Goal: Navigation & Orientation: Find specific page/section

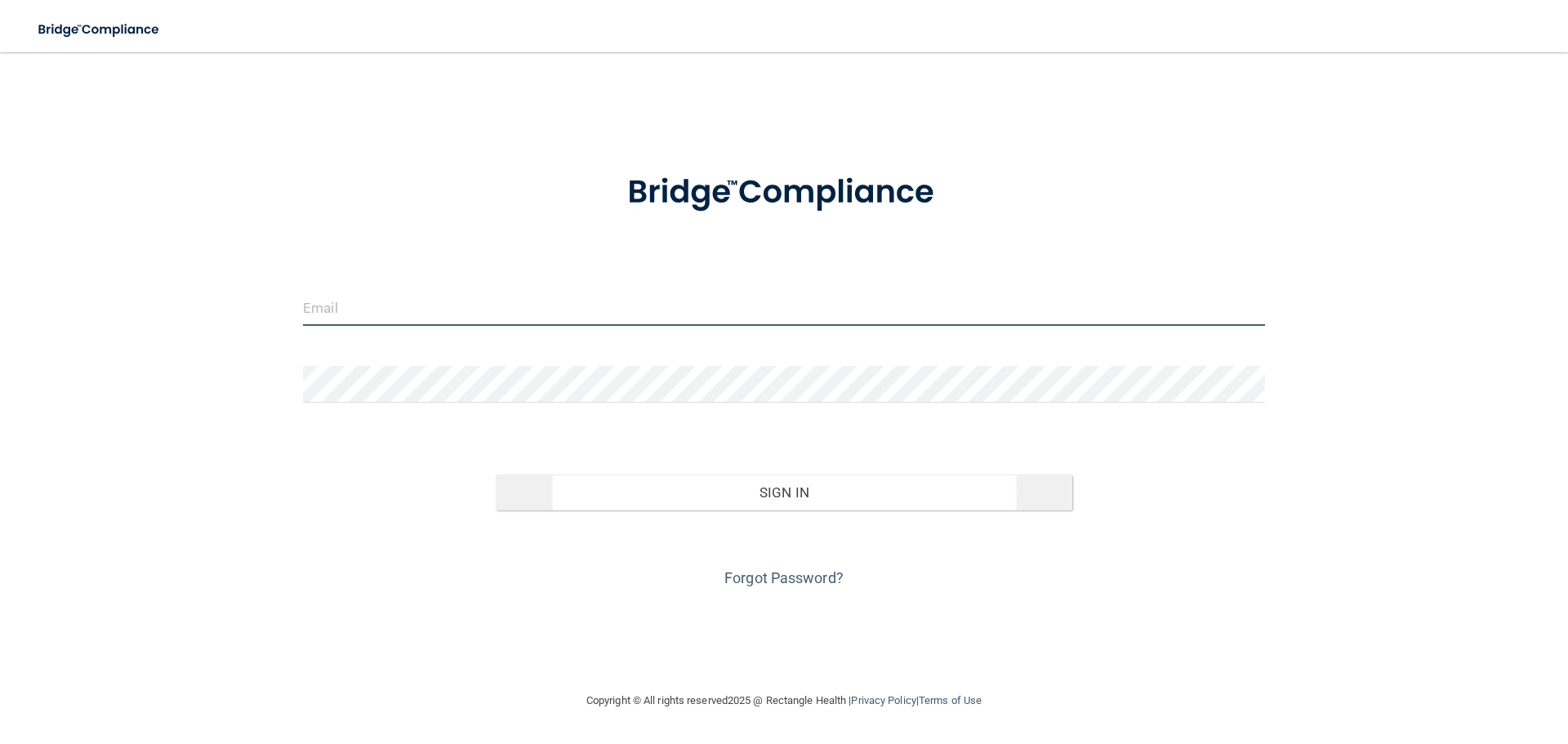
type input "[EMAIL_ADDRESS][DOMAIN_NAME]"
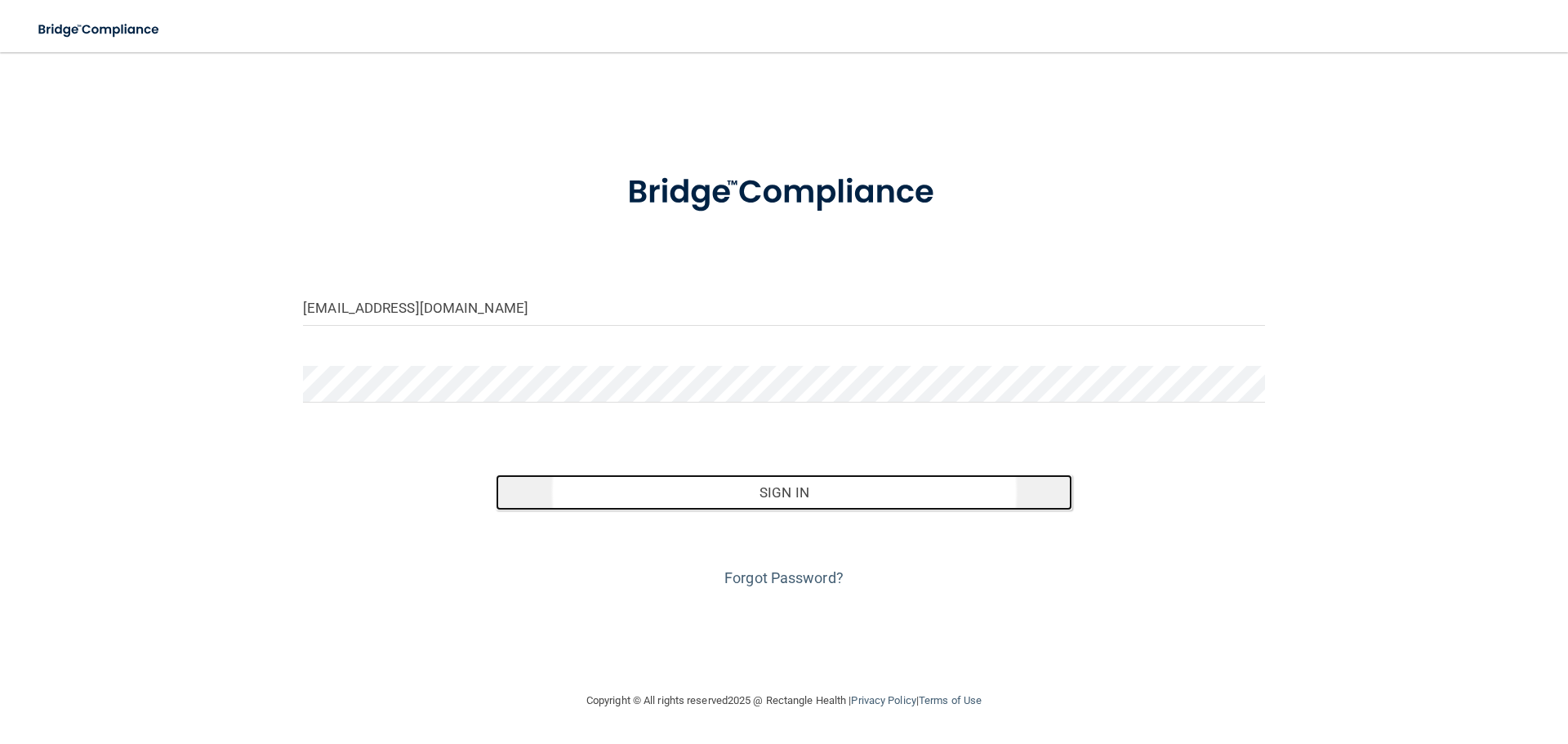
click at [777, 503] on button "Sign In" at bounding box center [784, 492] width 578 height 36
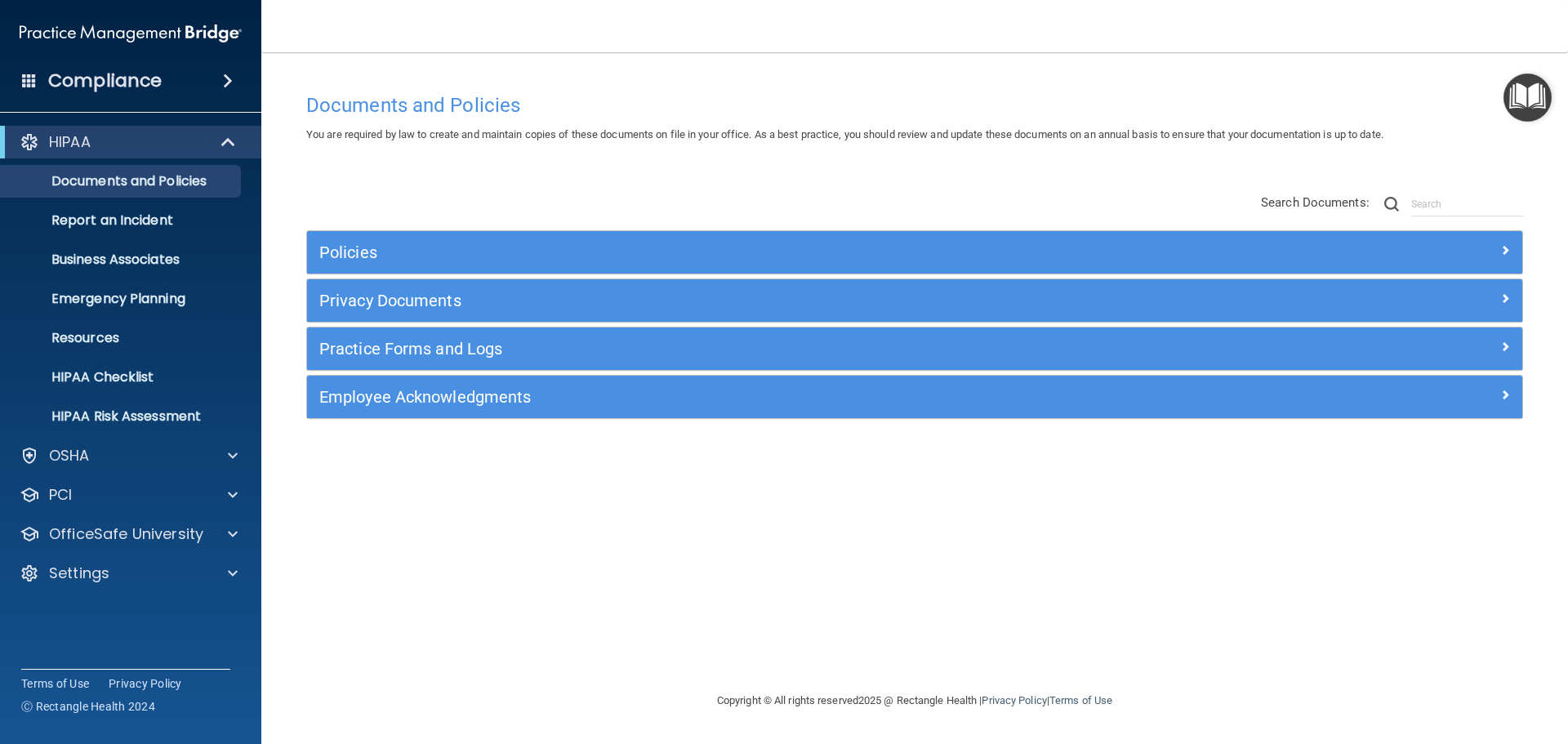
click at [231, 79] on span at bounding box center [227, 80] width 9 height 20
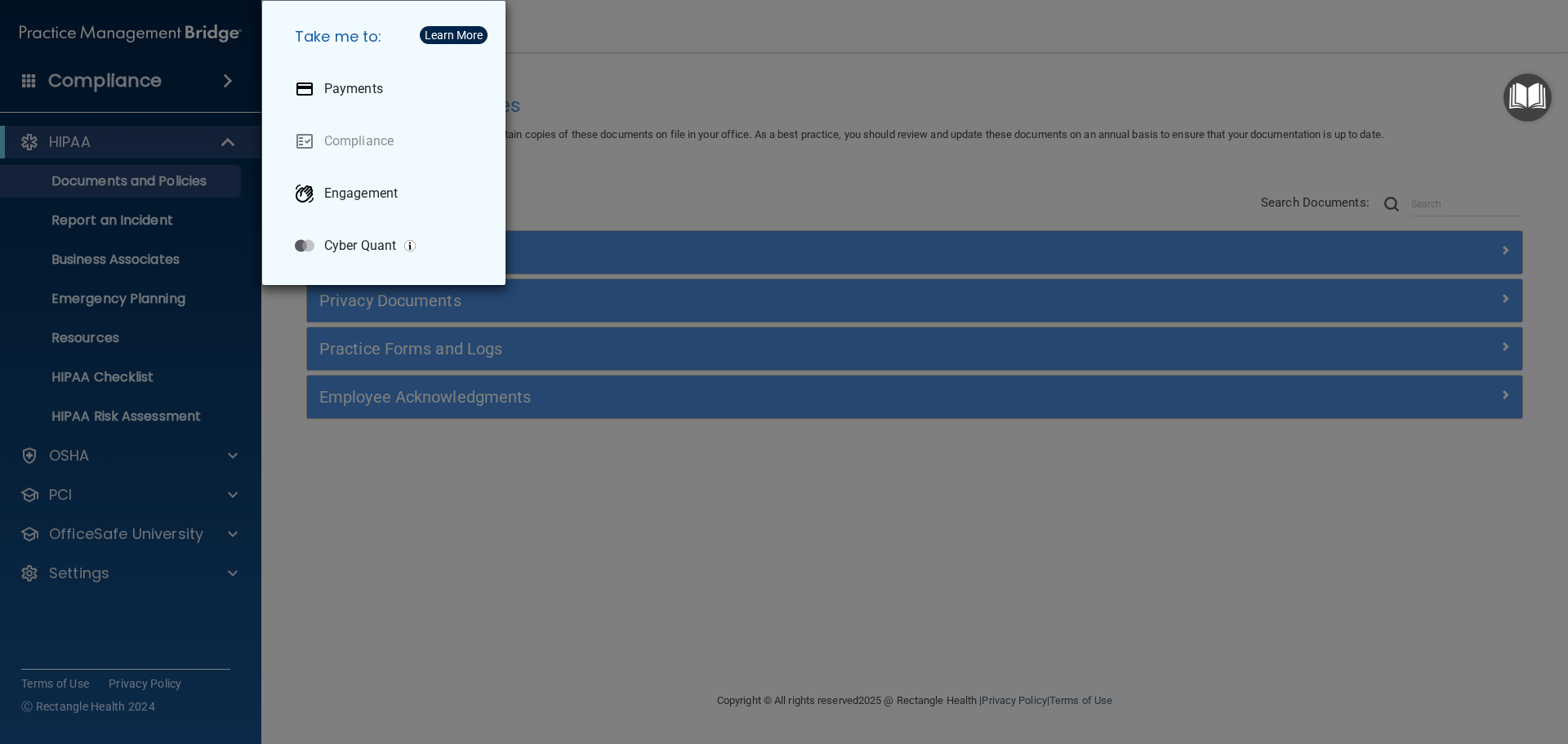
click at [684, 93] on div "Take me to: Payments Compliance Engagement Cyber Quant" at bounding box center [784, 372] width 1568 height 744
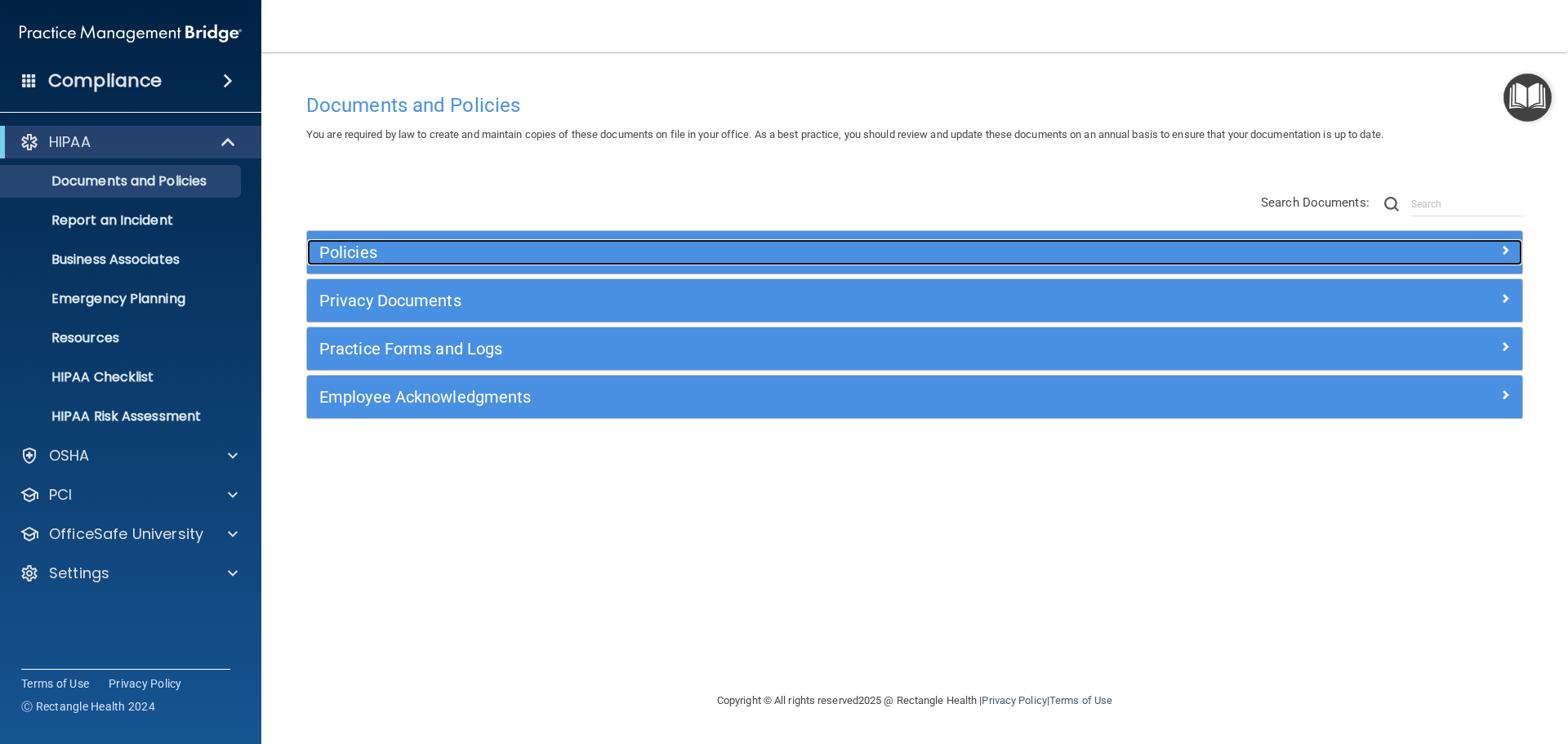
click at [426, 262] on div "Policies" at bounding box center [762, 252] width 912 height 26
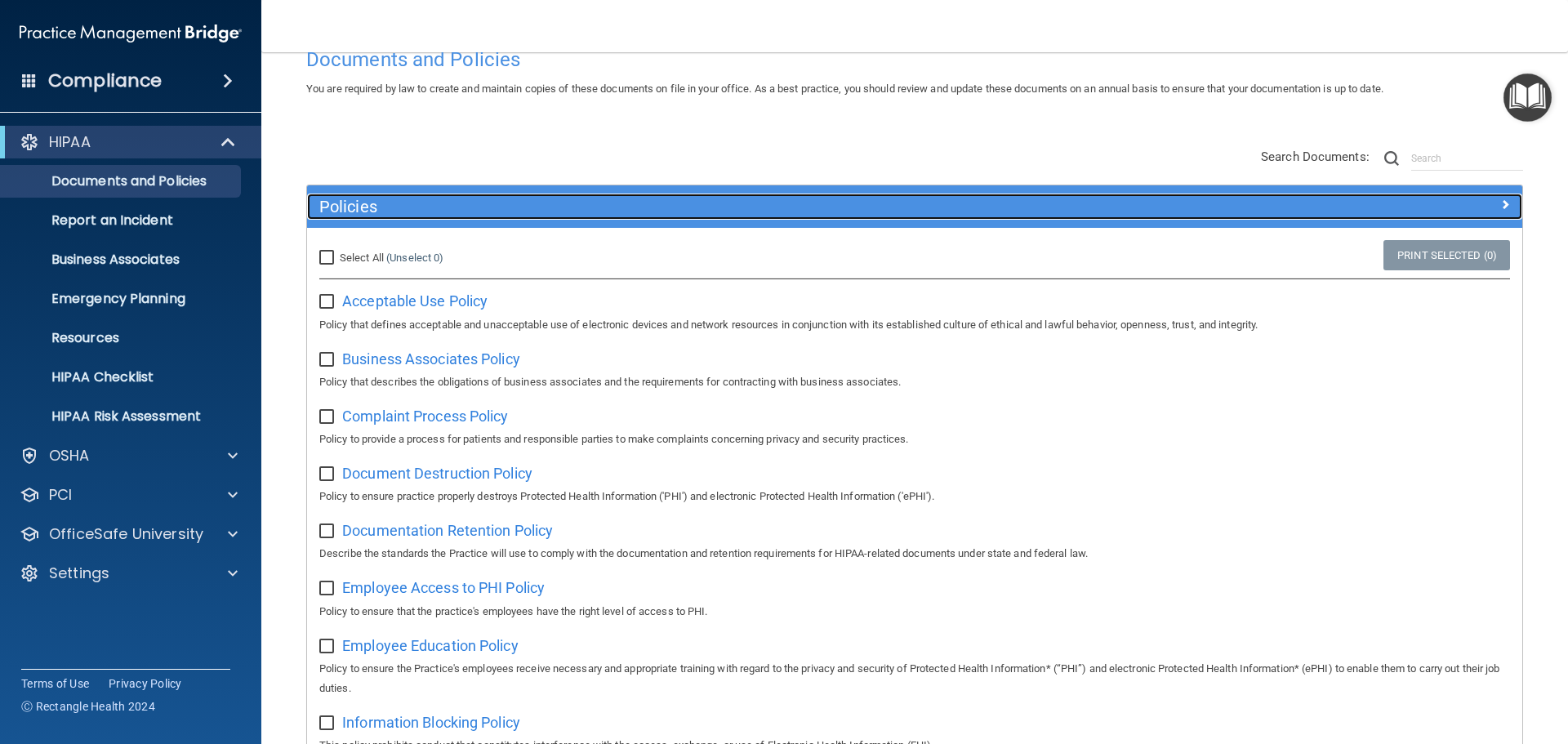
scroll to position [82, 0]
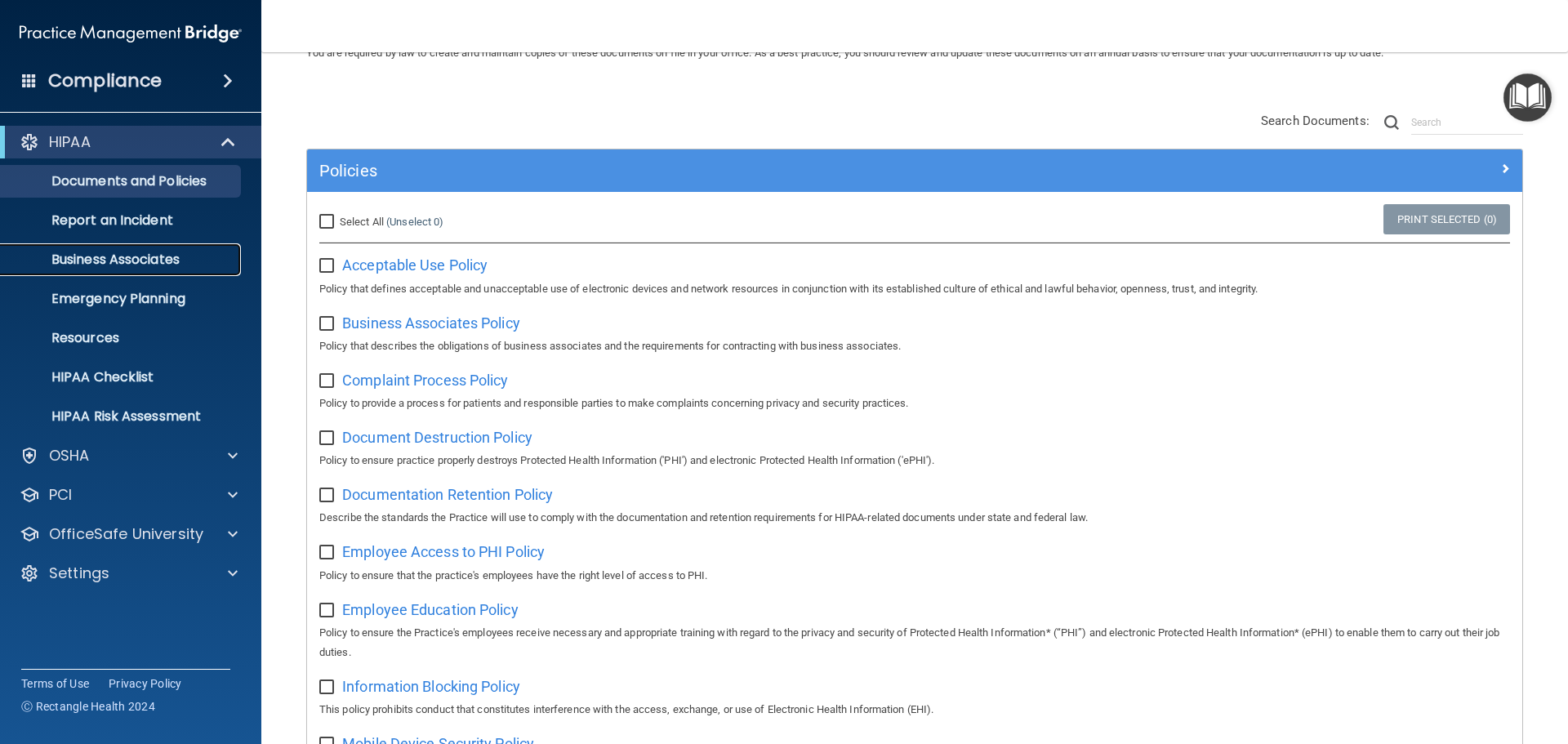
click at [159, 263] on p "Business Associates" at bounding box center [121, 259] width 223 height 16
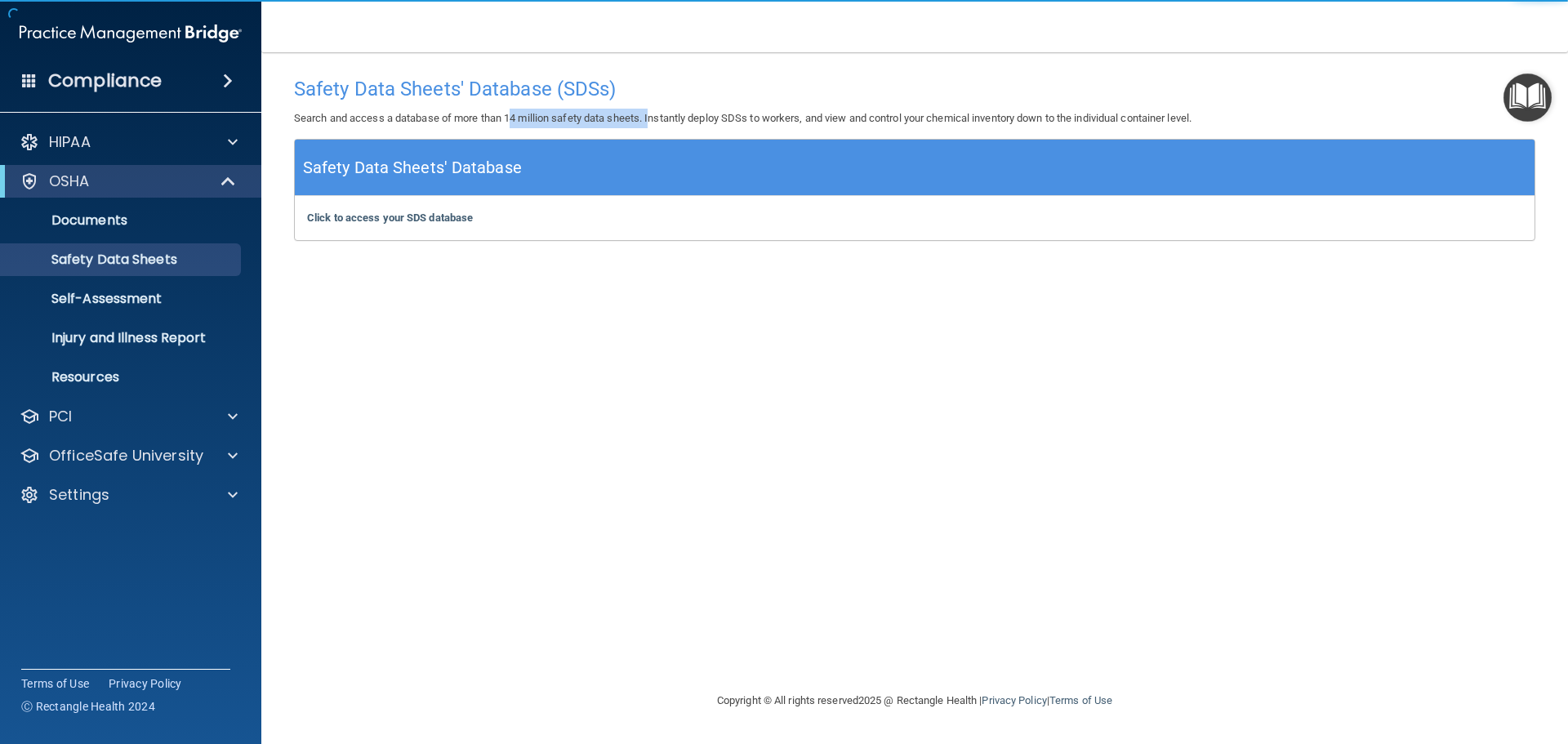
drag, startPoint x: 635, startPoint y: 118, endPoint x: 655, endPoint y: 115, distance: 20.2
click at [655, 115] on p "Search and access a database of more than 14 million safety data sheets. Instan…" at bounding box center [914, 118] width 1242 height 20
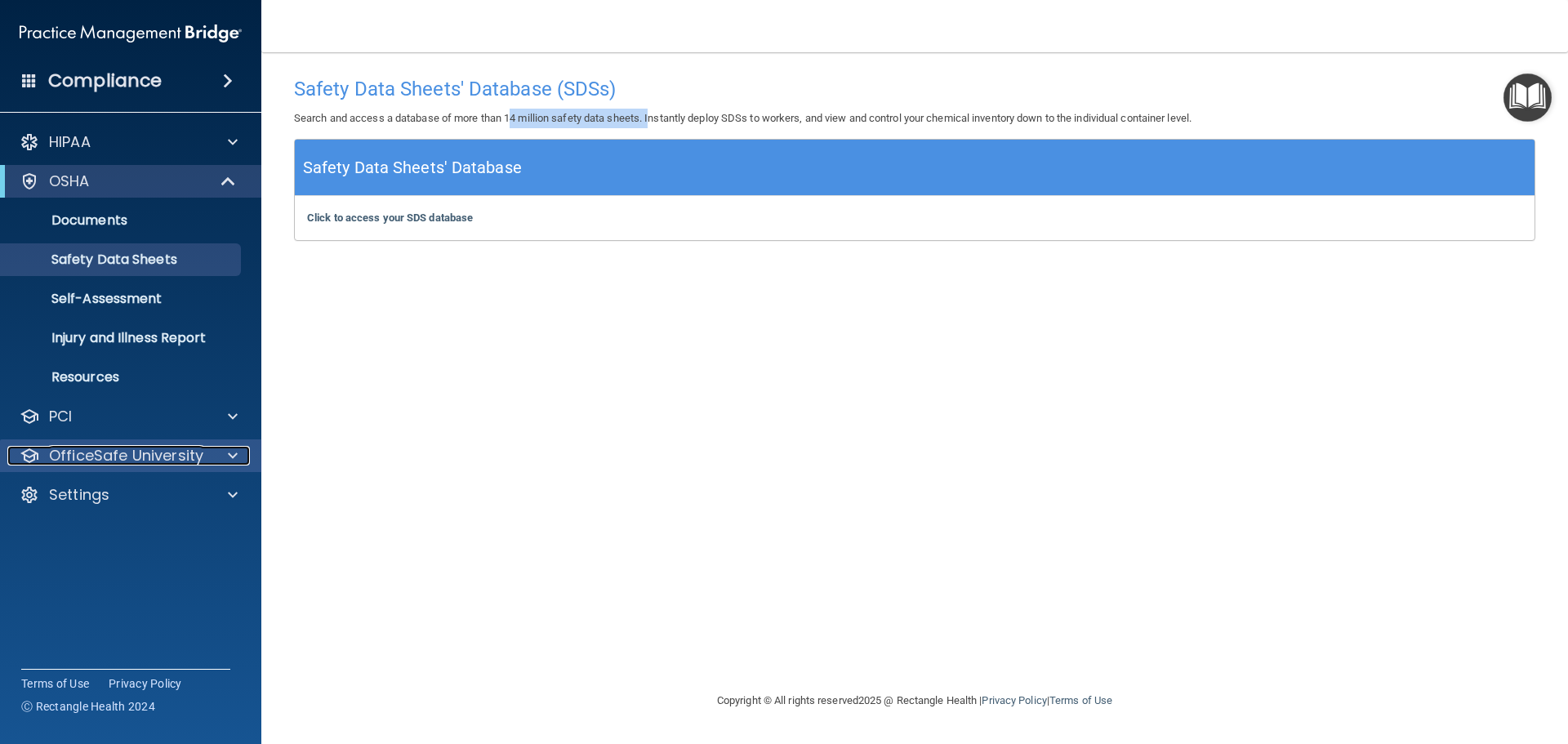
click at [159, 453] on p "OfficeSafe University" at bounding box center [126, 455] width 155 height 20
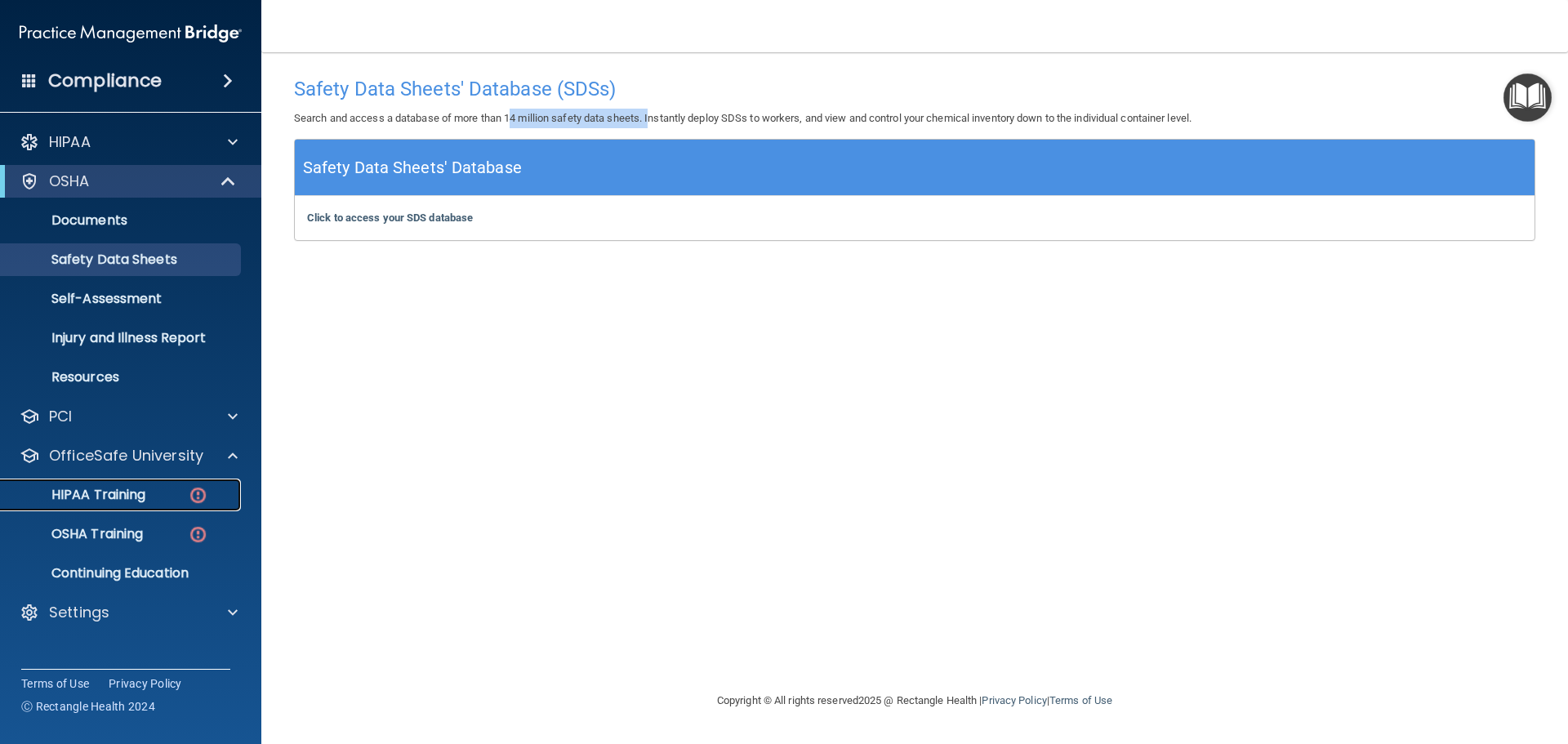
click at [114, 505] on link "HIPAA Training" at bounding box center [112, 495] width 257 height 32
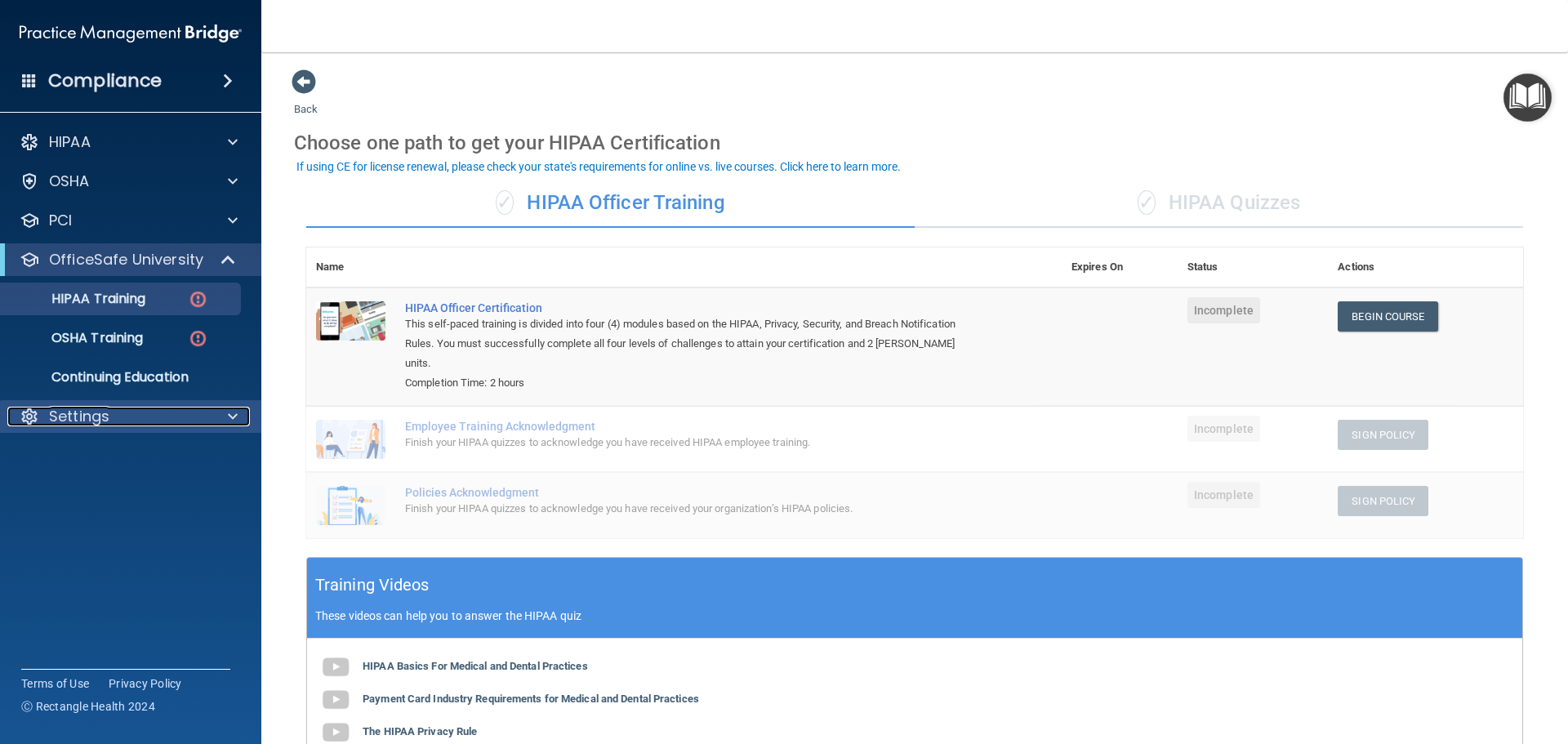
click at [172, 407] on div "Settings" at bounding box center [109, 416] width 203 height 20
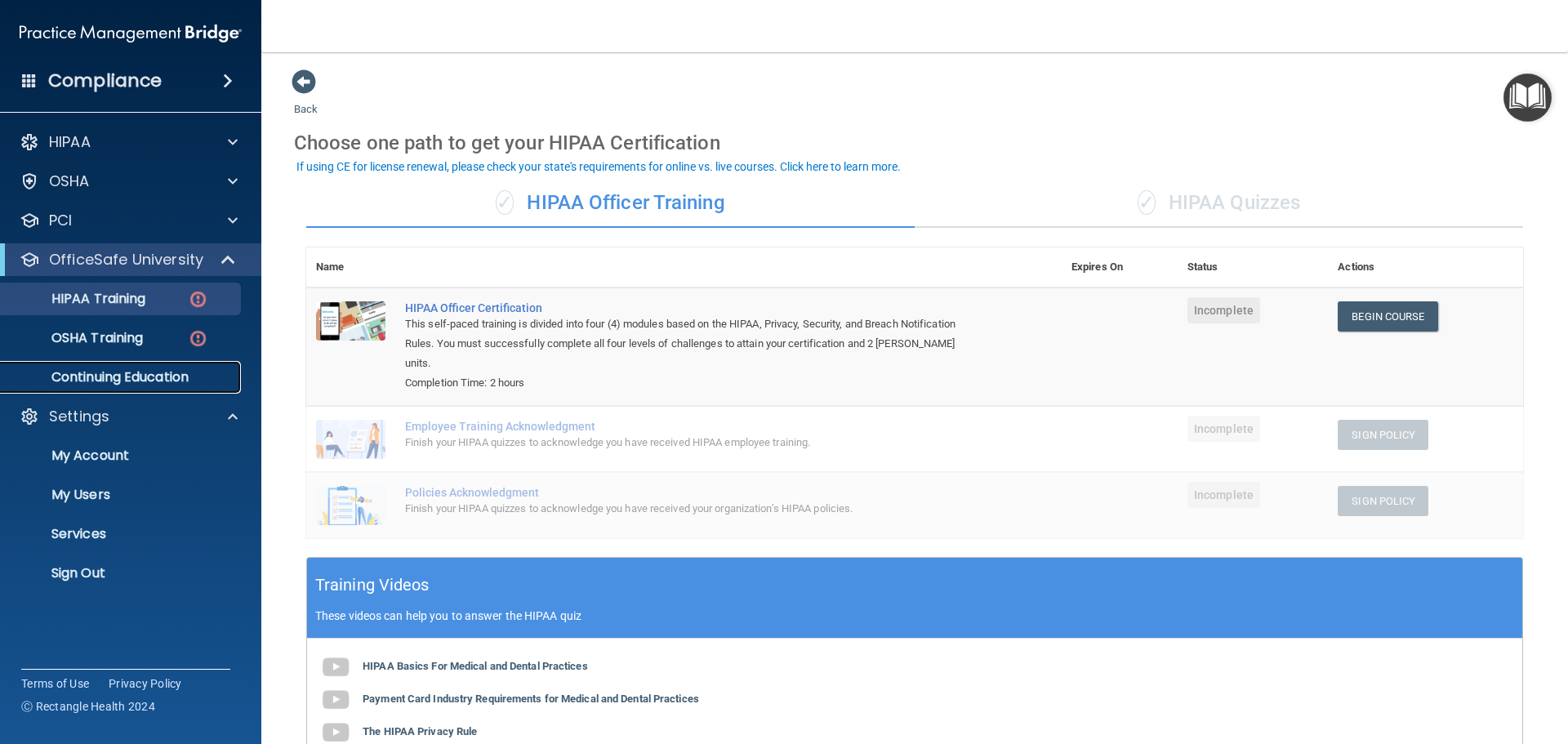
click at [128, 378] on p "Continuing Education" at bounding box center [121, 377] width 223 height 16
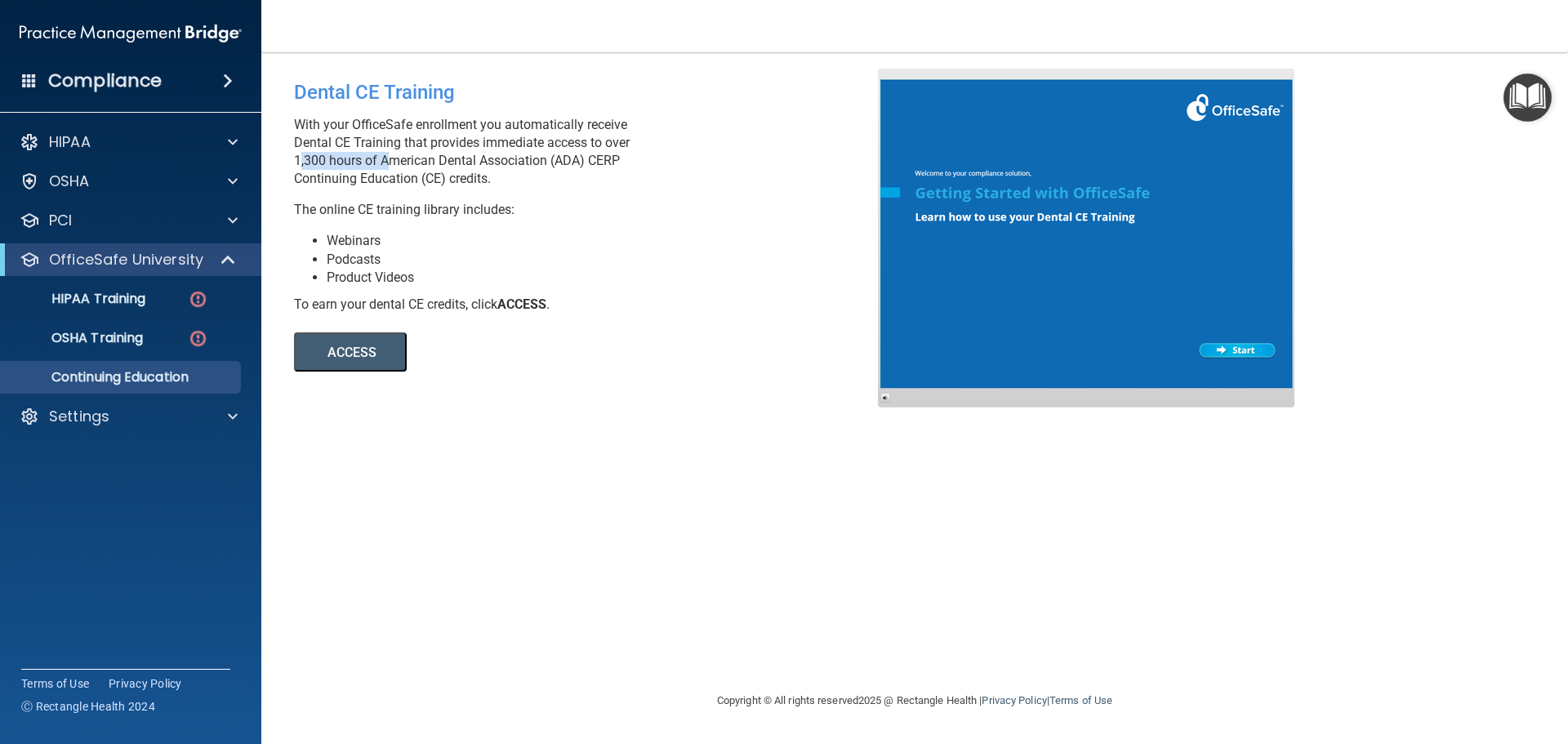
drag, startPoint x: 297, startPoint y: 162, endPoint x: 382, endPoint y: 161, distance: 85.0
click at [382, 161] on p "With your OfficeSafe enrollment you automatically receive Dental CE Training th…" at bounding box center [592, 152] width 596 height 72
click at [83, 413] on p "Settings" at bounding box center [79, 416] width 61 height 20
click at [115, 492] on p "My Users" at bounding box center [121, 495] width 223 height 16
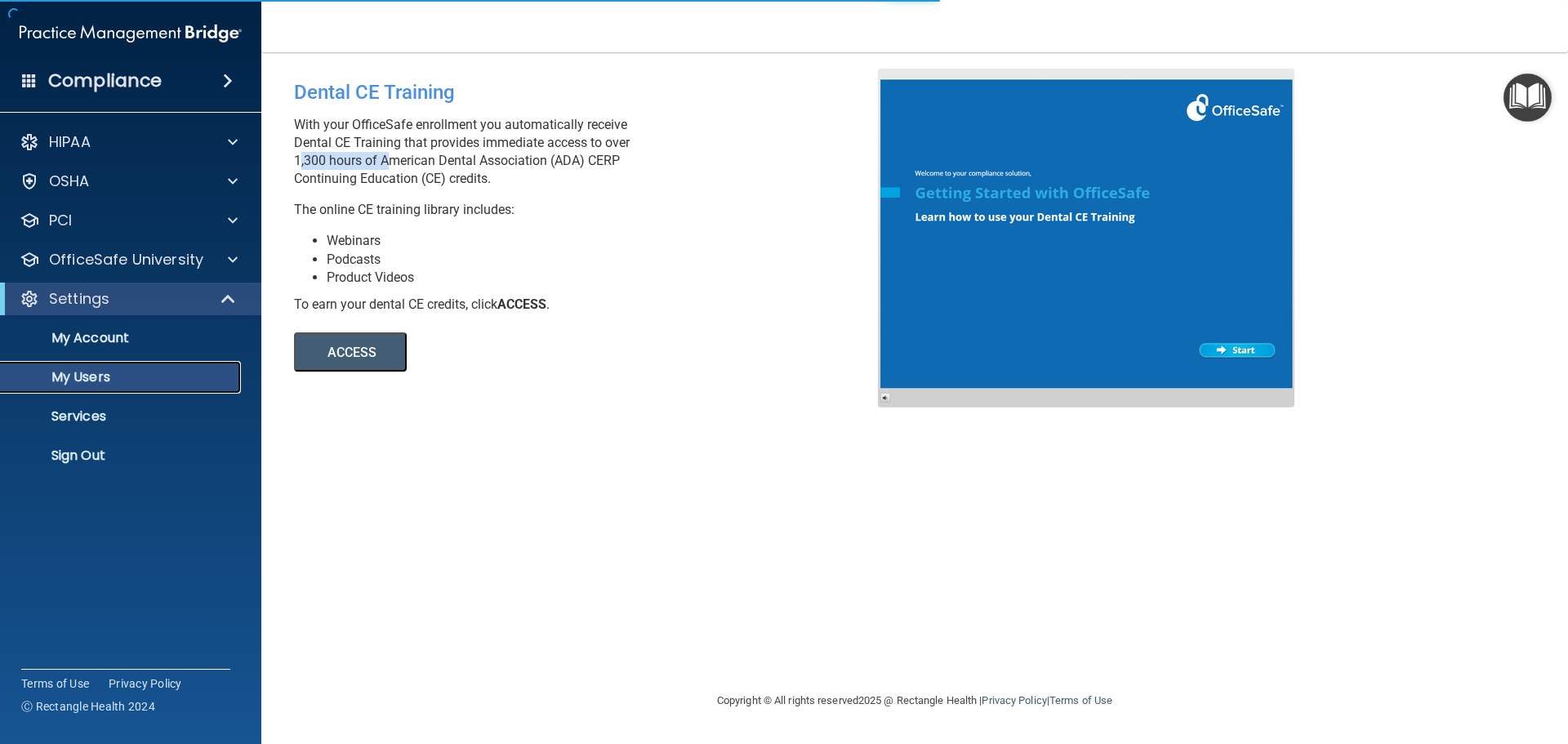
select select "20"
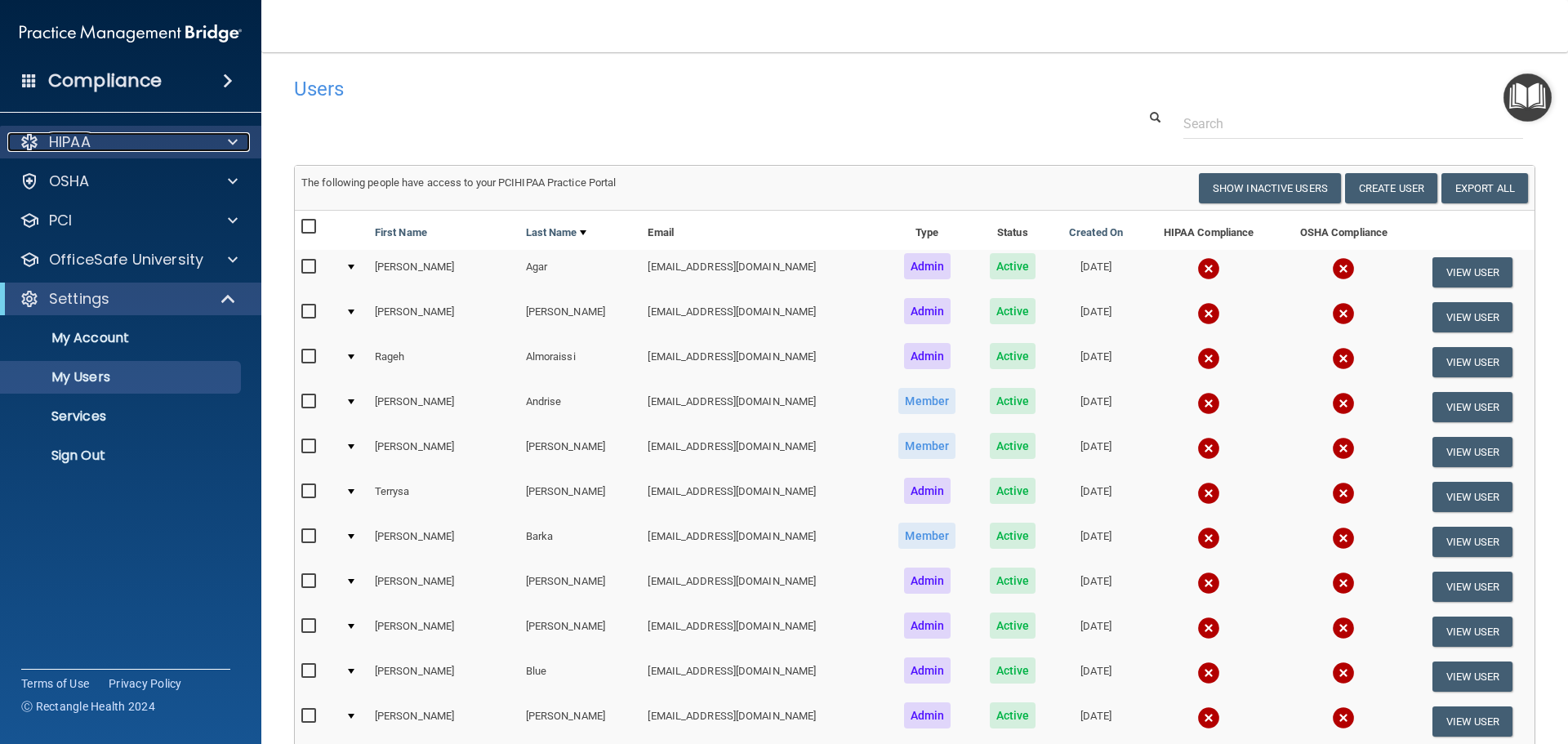
click at [144, 143] on div "HIPAA" at bounding box center [109, 142] width 203 height 20
